Goal: Transaction & Acquisition: Purchase product/service

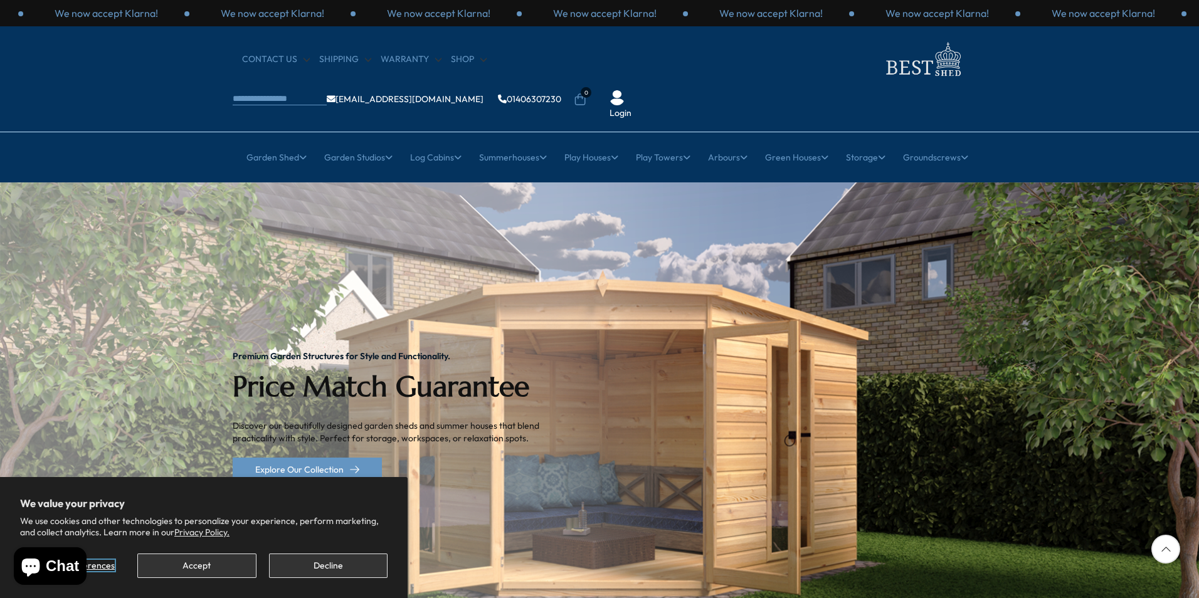
click at [100, 564] on span "Manage preferences" at bounding box center [73, 565] width 84 height 11
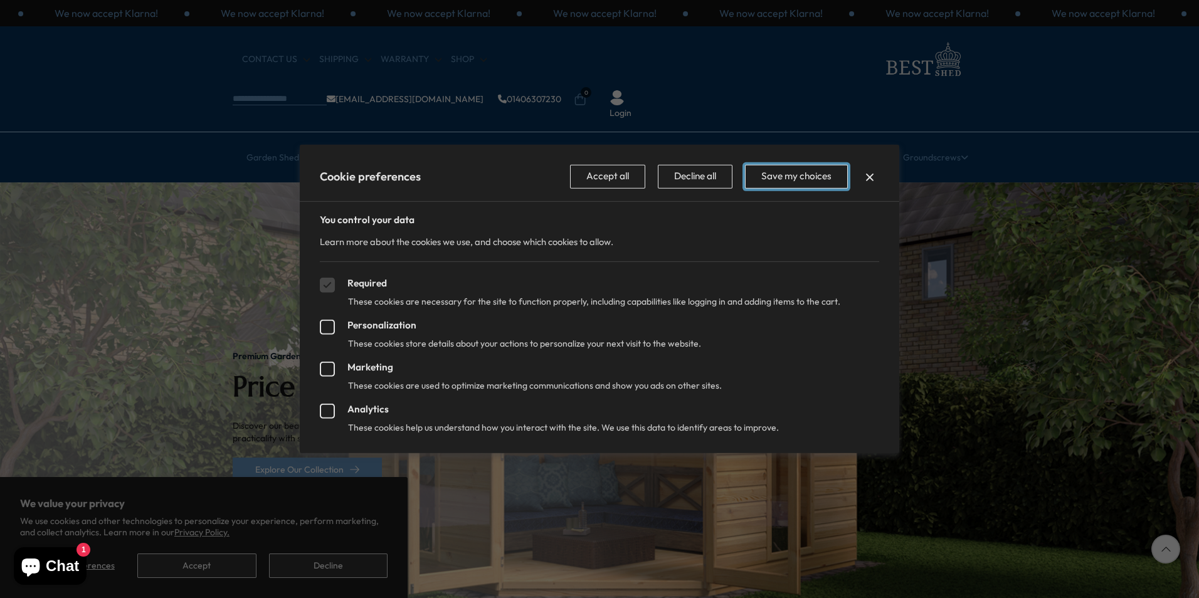
click at [784, 173] on button "Save my choices" at bounding box center [796, 177] width 103 height 24
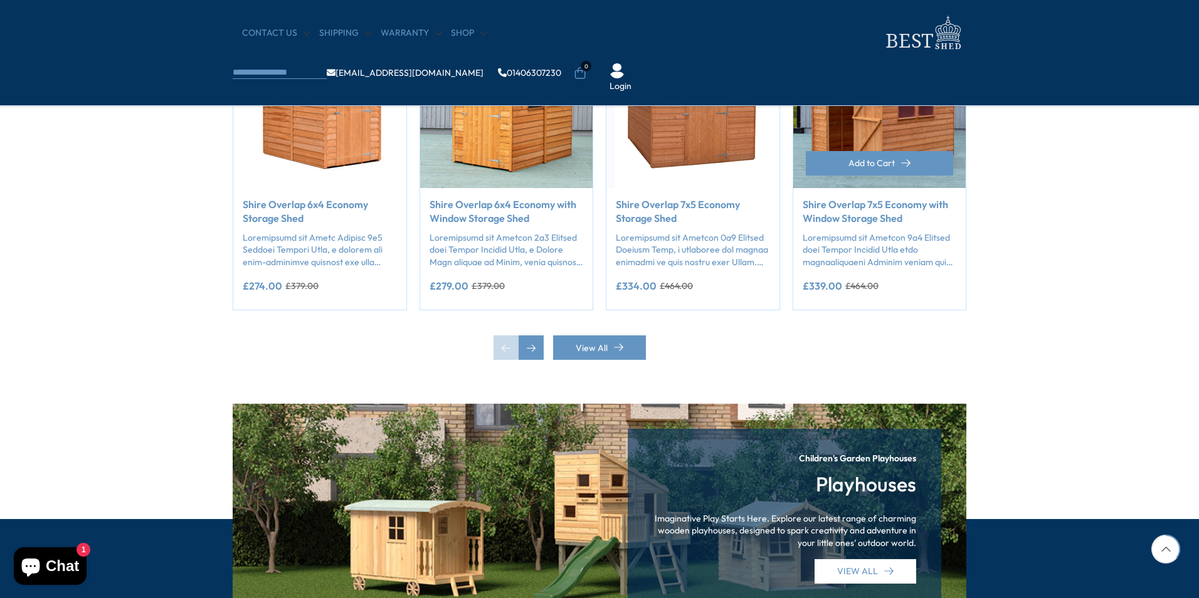
scroll to position [1003, 0]
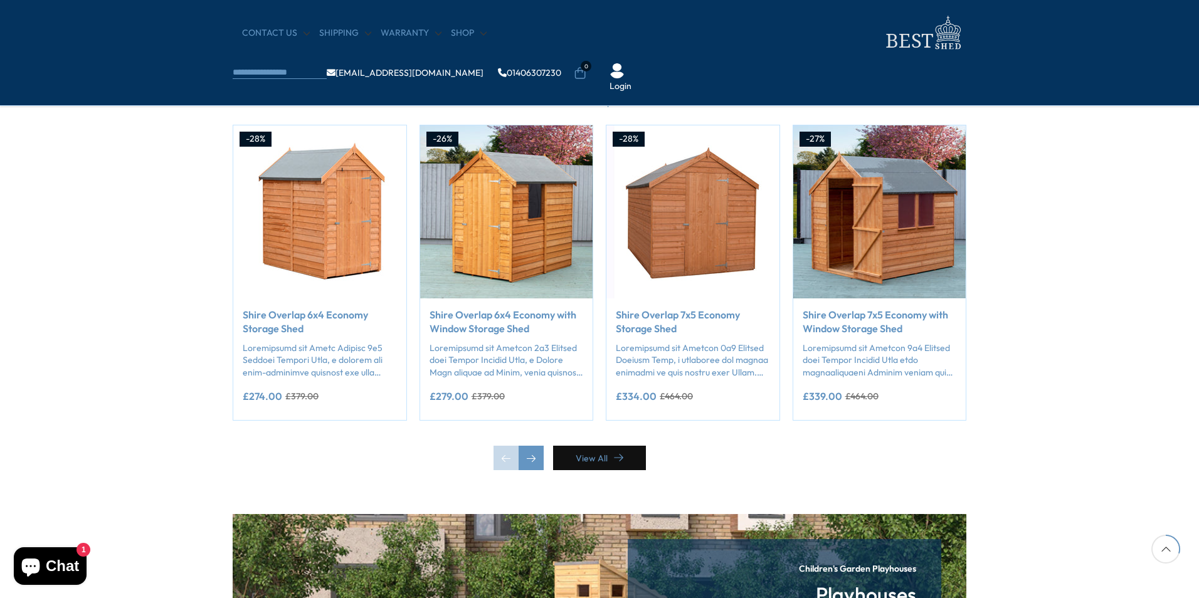
click at [580, 448] on link "View All" at bounding box center [599, 458] width 93 height 24
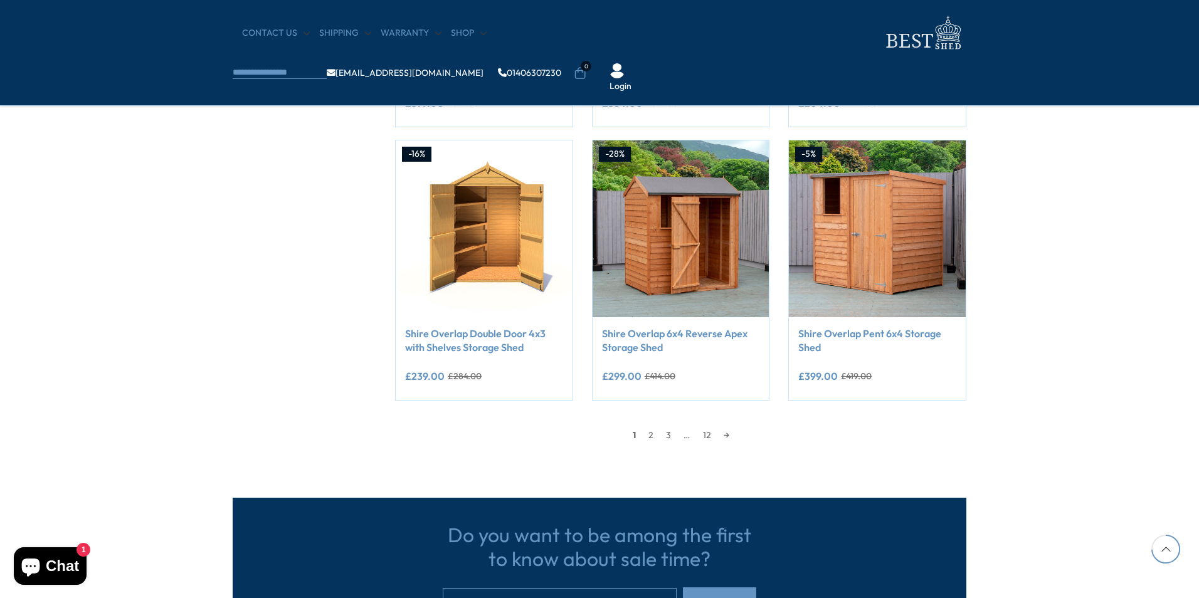
scroll to position [1003, 0]
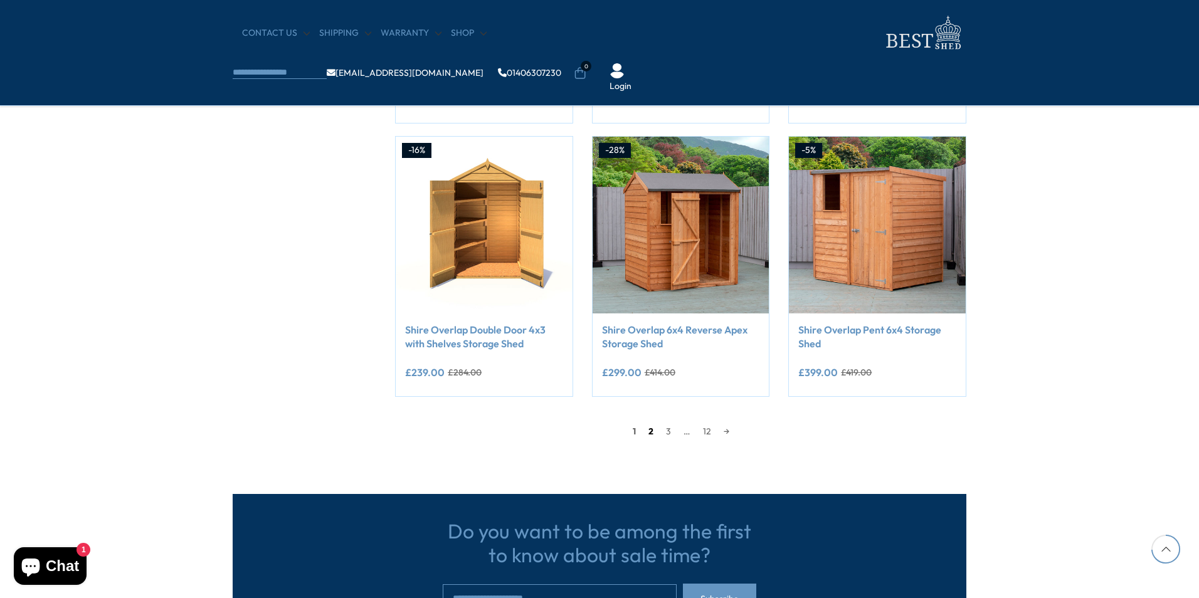
click at [645, 429] on link "2" at bounding box center [651, 431] width 18 height 19
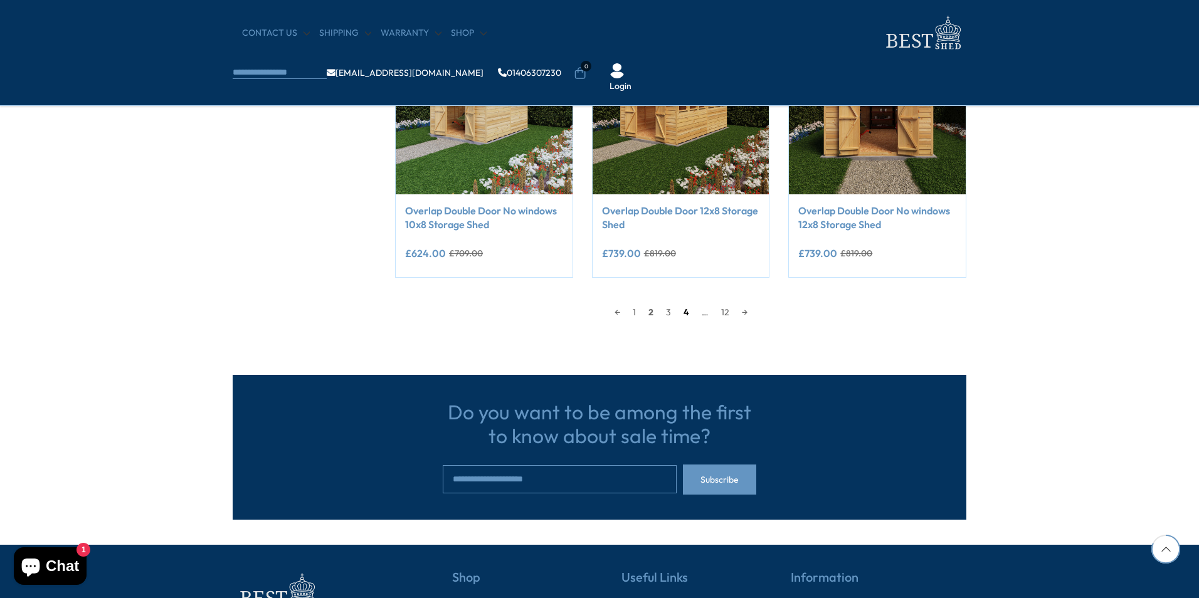
scroll to position [1123, 0]
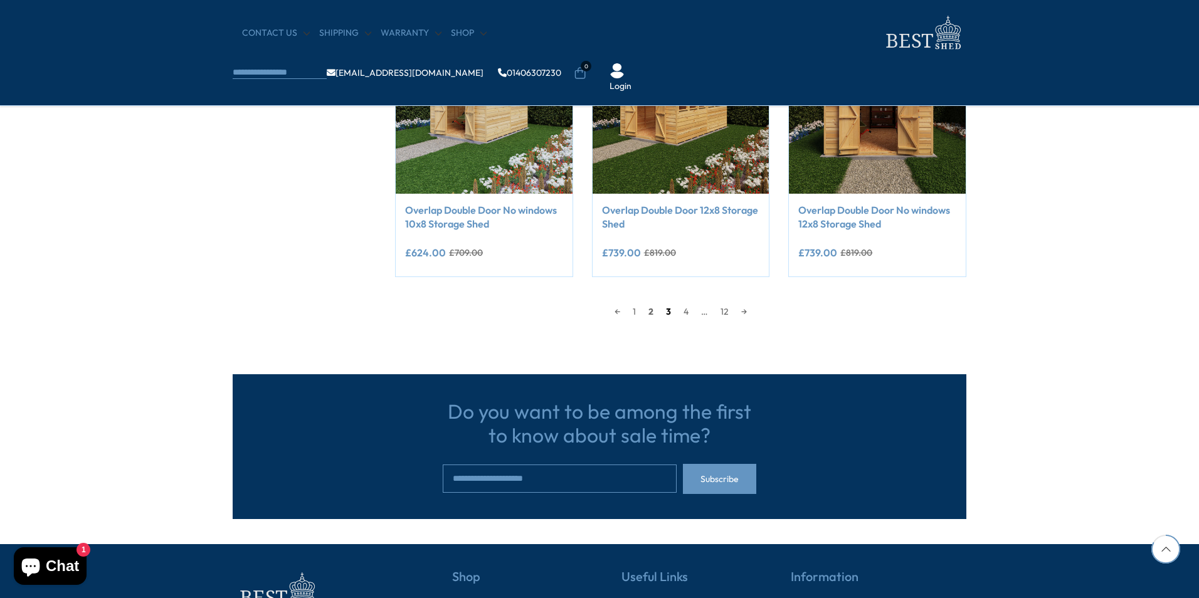
click at [667, 312] on link "3" at bounding box center [669, 311] width 18 height 19
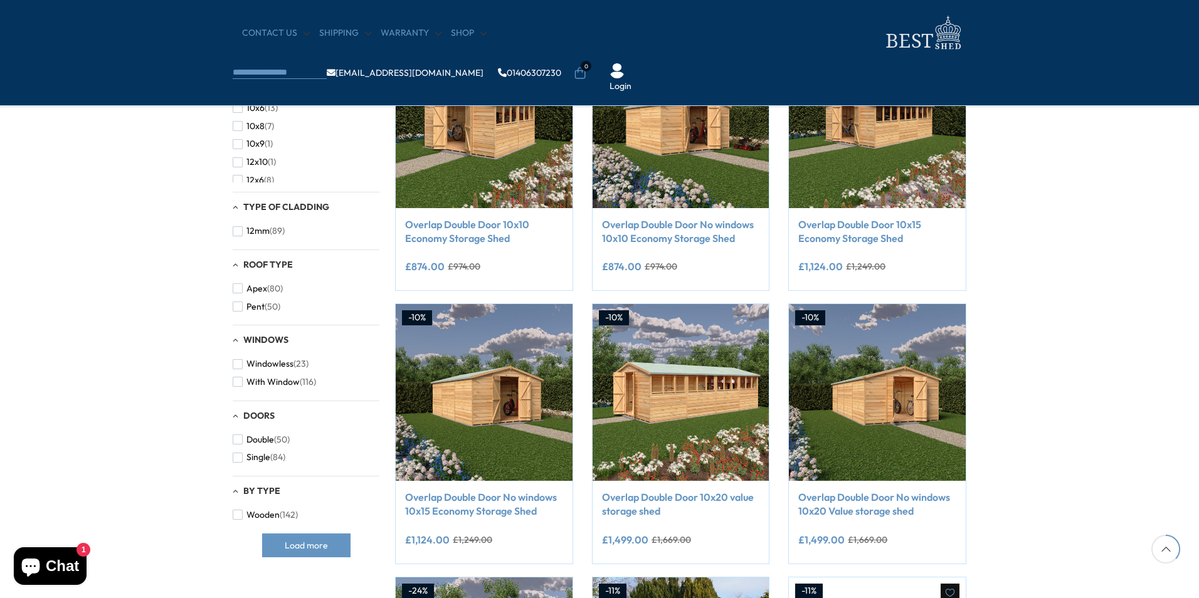
scroll to position [245, 0]
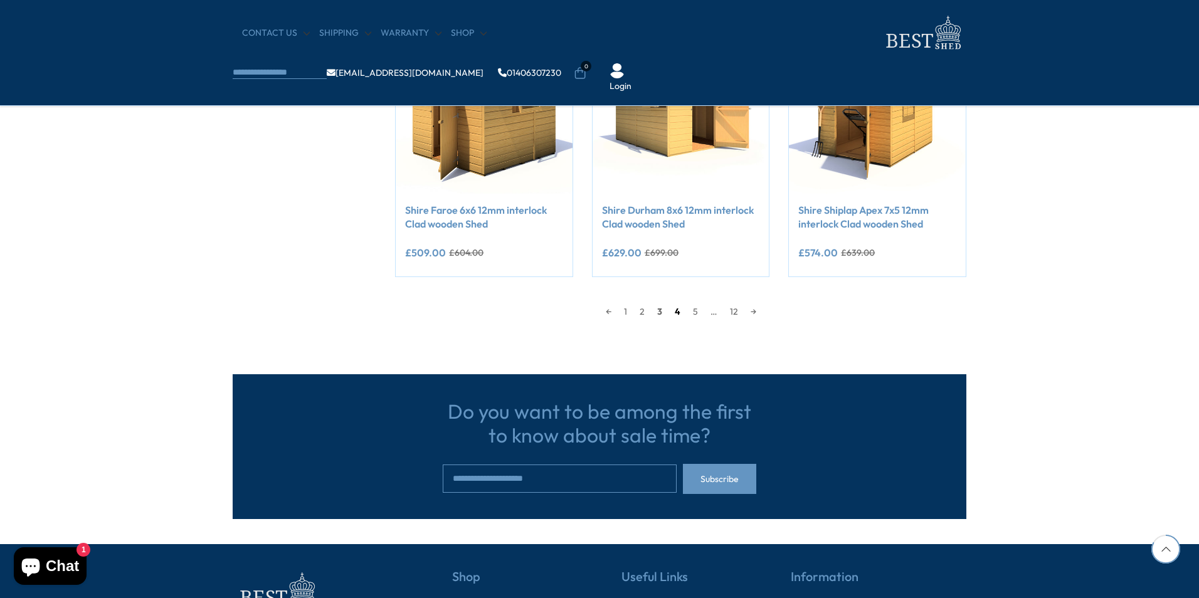
click at [678, 314] on link "4" at bounding box center [678, 311] width 18 height 19
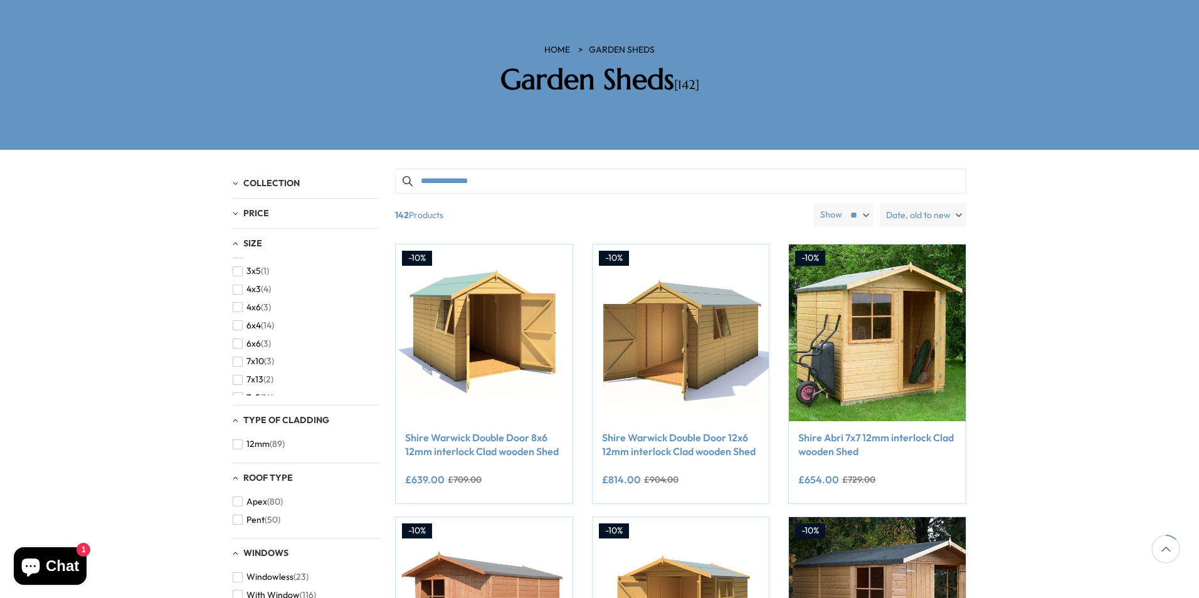
scroll to position [182, 0]
click at [237, 260] on span "button" at bounding box center [238, 265] width 10 height 10
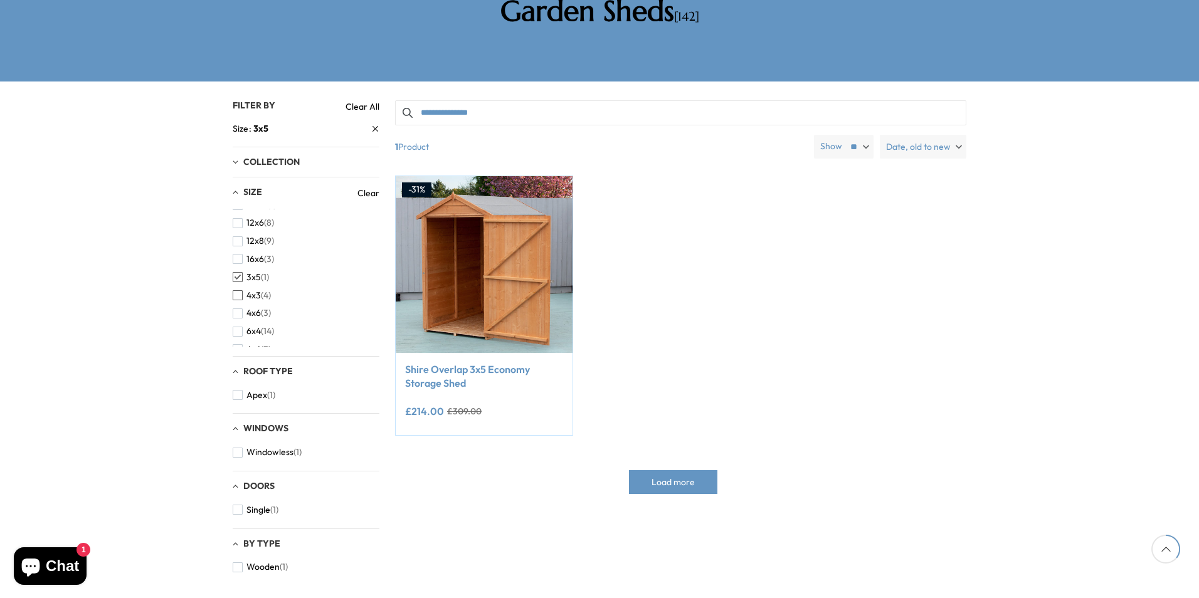
scroll to position [123, 0]
click at [239, 270] on span "button" at bounding box center [238, 275] width 10 height 10
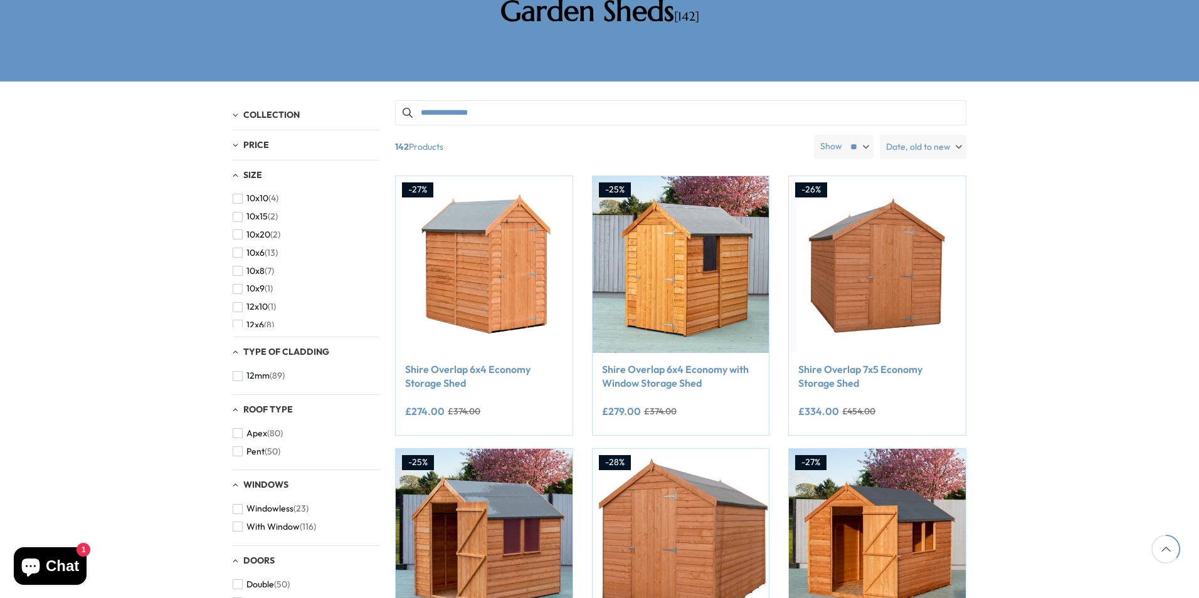
click at [376, 248] on div "10x10 (4) 10x15 (2) 10x20 (2) 10x6 (13) 10x8 (7) 10x9 (1) 12x10 (1) 12x6 (8) 12…" at bounding box center [306, 258] width 147 height 138
drag, startPoint x: 376, startPoint y: 248, endPoint x: 378, endPoint y: 235, distance: 13.3
click at [378, 235] on div "10x10 (4) 10x15 (2) 10x20 (2) 10x6 (13) 10x8 (7) 10x9 (1) 12x10 (1) 12x6 (8) 12…" at bounding box center [306, 258] width 147 height 138
click at [240, 263] on span "button" at bounding box center [238, 268] width 10 height 10
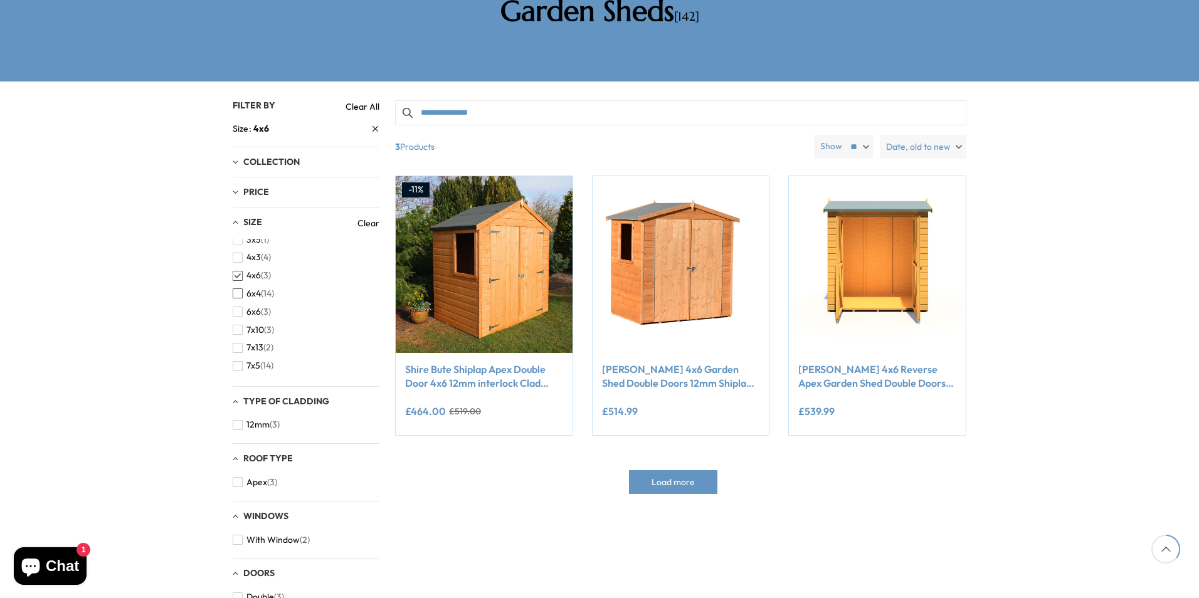
scroll to position [188, 0]
click at [240, 289] on span "button" at bounding box center [238, 294] width 10 height 10
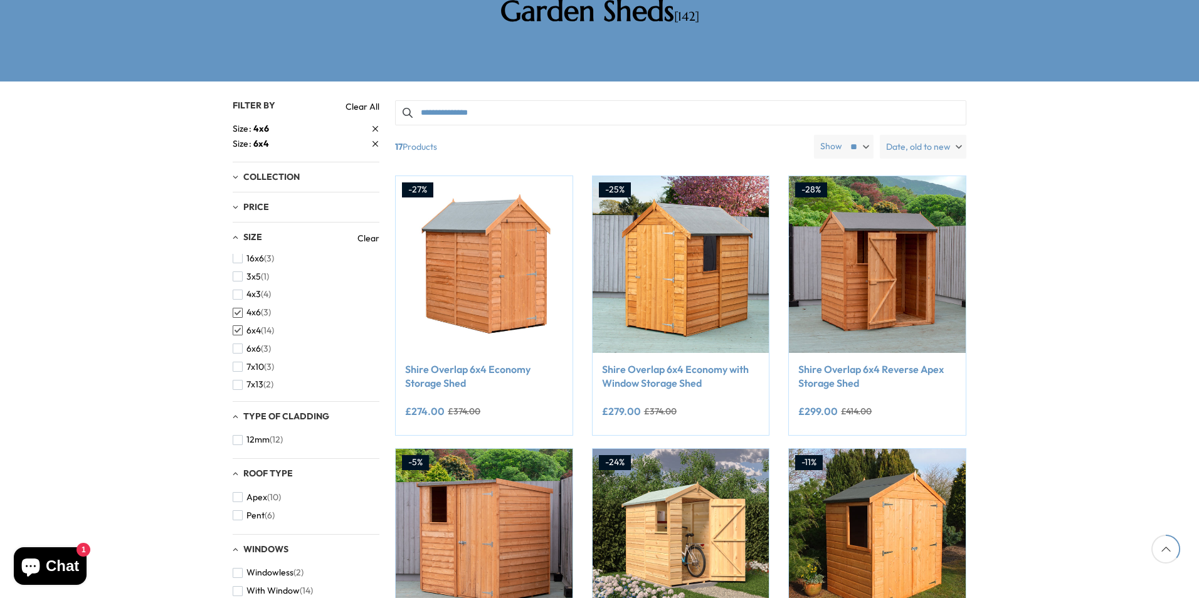
scroll to position [188, 0]
click at [238, 322] on span "button" at bounding box center [238, 327] width 10 height 10
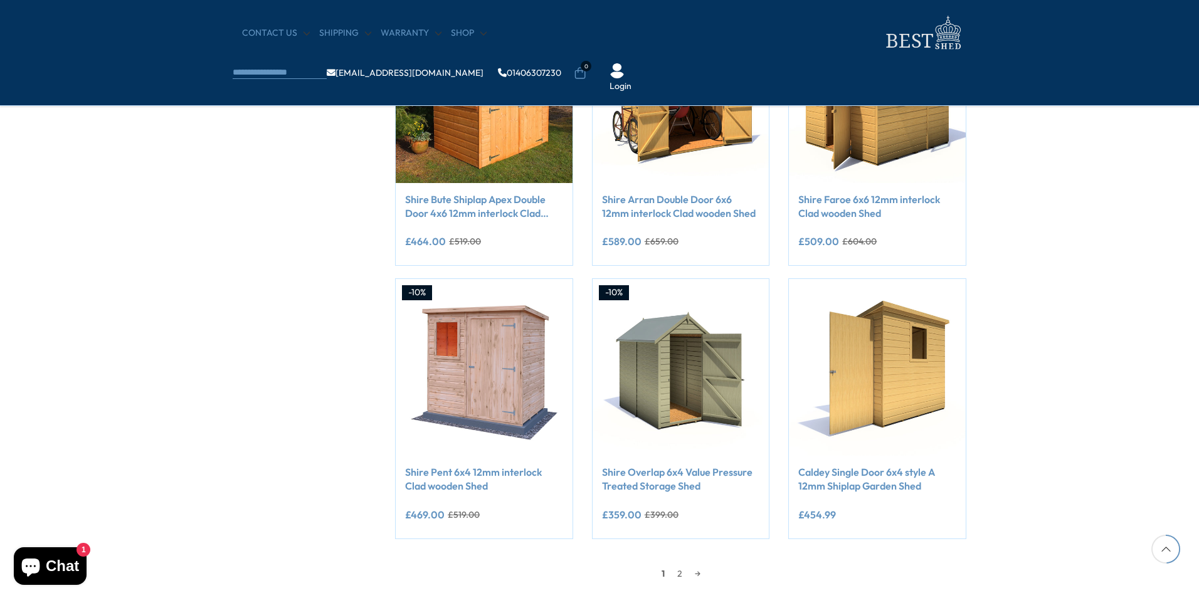
scroll to position [1066, 0]
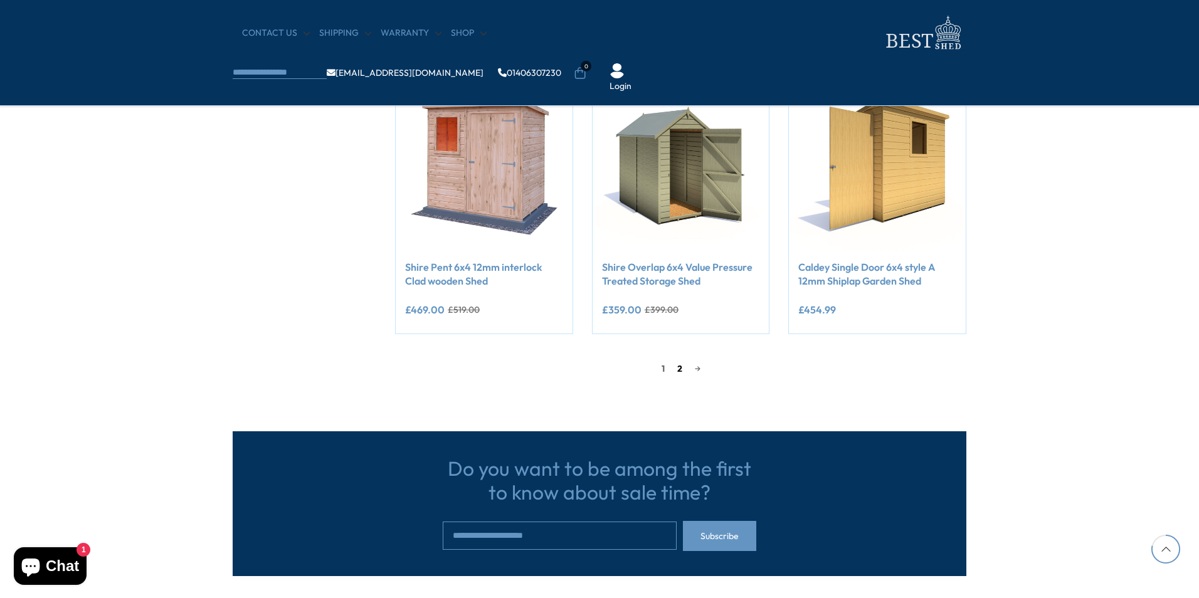
click at [679, 368] on link "2" at bounding box center [680, 368] width 18 height 19
